Goal: Task Accomplishment & Management: Complete application form

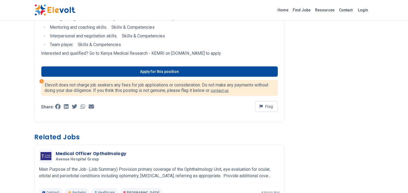
scroll to position [208, 0]
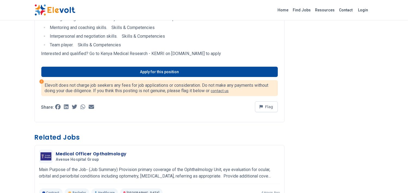
click at [200, 77] on link "Apply for this position" at bounding box center [159, 72] width 236 height 10
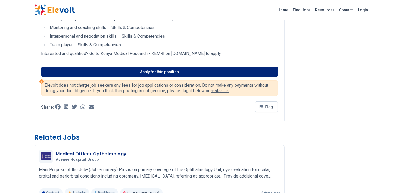
click at [200, 77] on link "Apply for this position" at bounding box center [159, 72] width 236 height 10
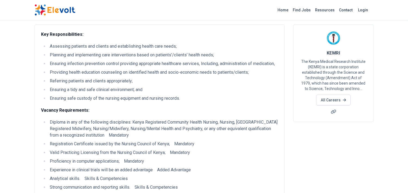
scroll to position [0, 0]
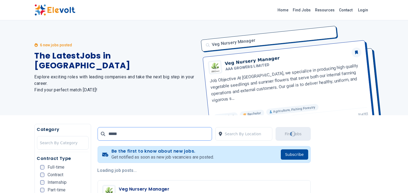
click at [125, 136] on input "*****" at bounding box center [155, 134] width 114 height 14
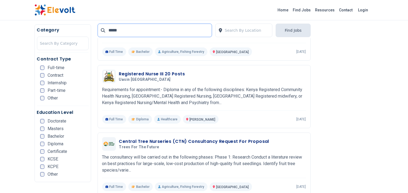
scroll to position [184, 0]
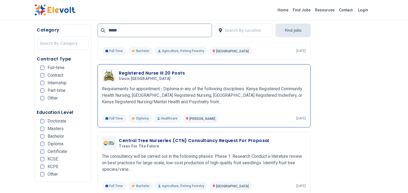
click at [115, 79] on div at bounding box center [109, 76] width 14 height 14
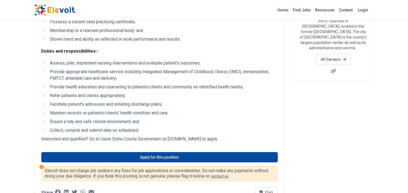
scroll to position [77, 0]
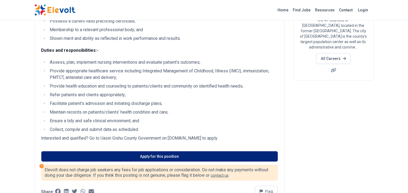
click at [67, 152] on link "Apply for this position" at bounding box center [159, 157] width 236 height 10
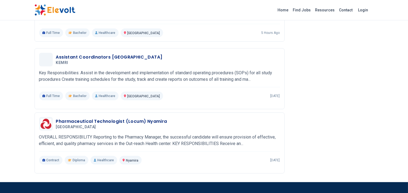
scroll to position [457, 0]
